Goal: Check status: Check status

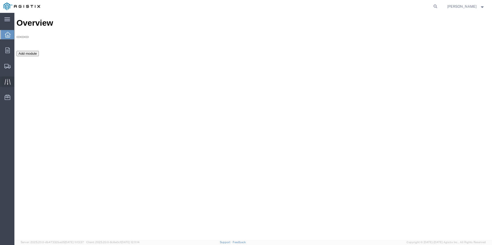
click at [7, 81] on icon at bounding box center [7, 82] width 6 height 6
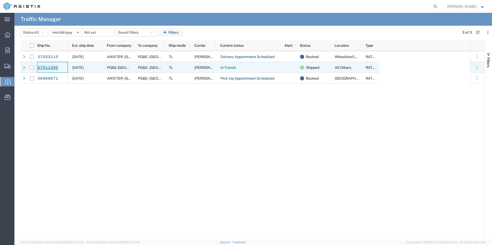
click at [46, 67] on link "57011295" at bounding box center [47, 68] width 21 height 8
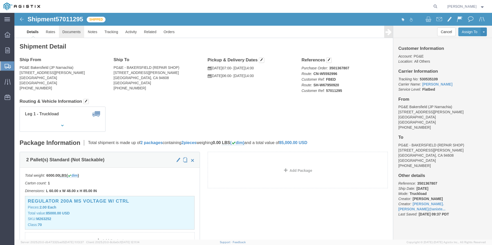
click link "Documents"
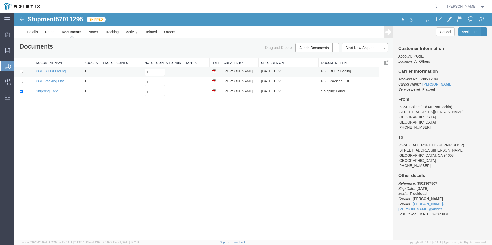
click at [215, 71] on img at bounding box center [214, 71] width 4 height 4
